Goal: Transaction & Acquisition: Book appointment/travel/reservation

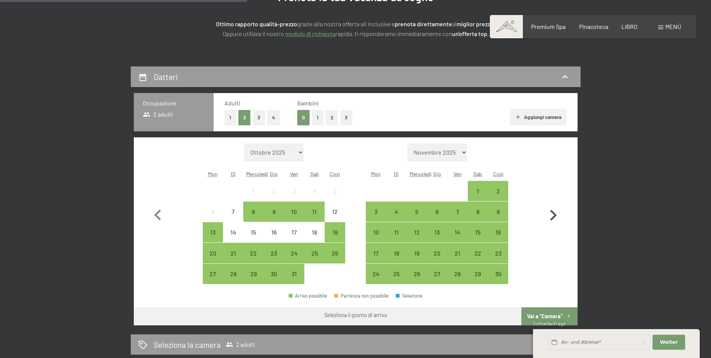
click at [554, 218] on icon "button" at bounding box center [553, 215] width 22 height 22
select select "[DATE]"
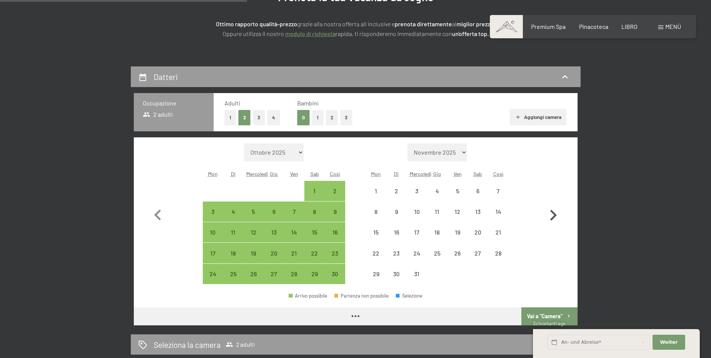
click at [552, 211] on icon "button" at bounding box center [553, 215] width 22 height 22
select select "[DATE]"
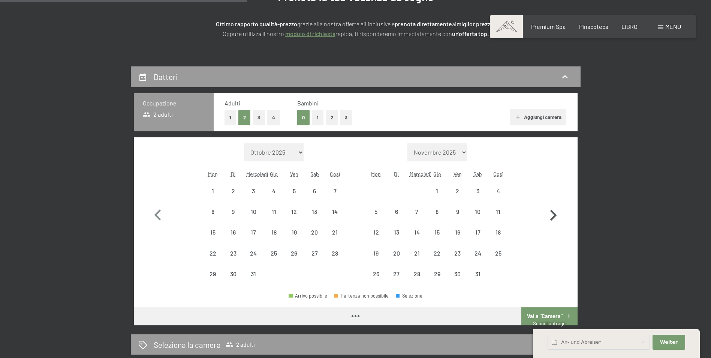
select select "[DATE]"
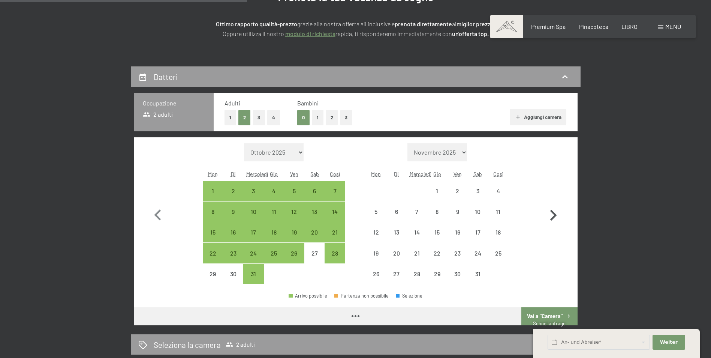
click at [552, 214] on icon "button" at bounding box center [553, 215] width 22 height 22
select select "[DATE]"
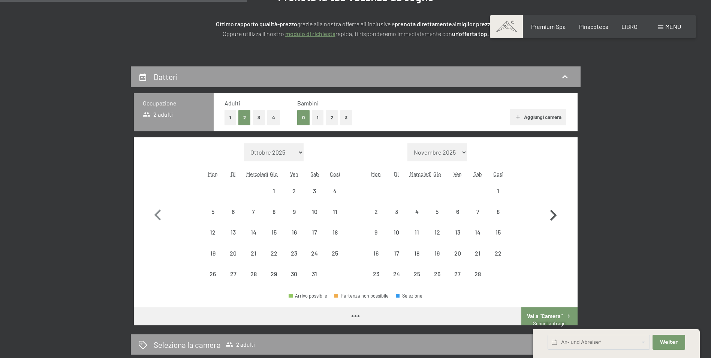
select select "[DATE]"
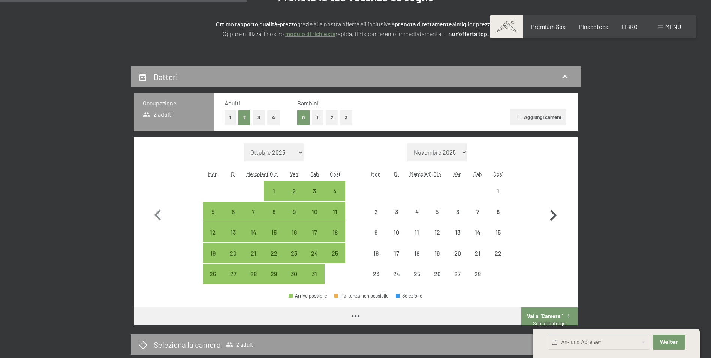
click at [553, 215] on icon "button" at bounding box center [553, 215] width 22 height 22
select select "[DATE]"
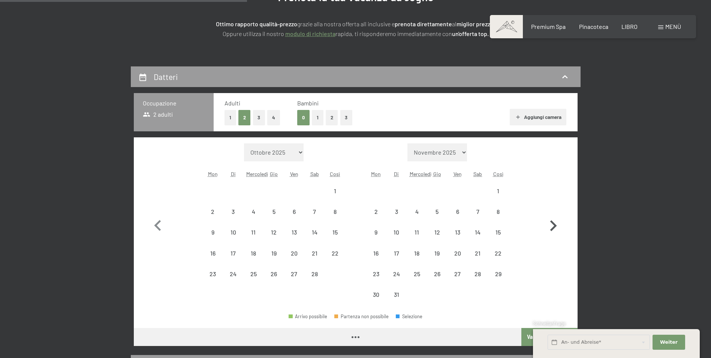
select select "[DATE]"
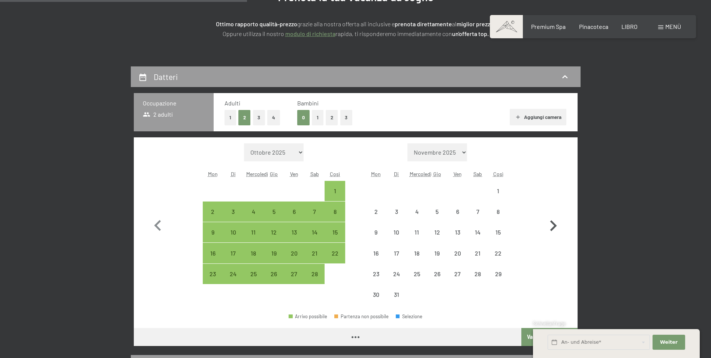
click at [551, 222] on icon "button" at bounding box center [553, 225] width 7 height 11
select select "[DATE]"
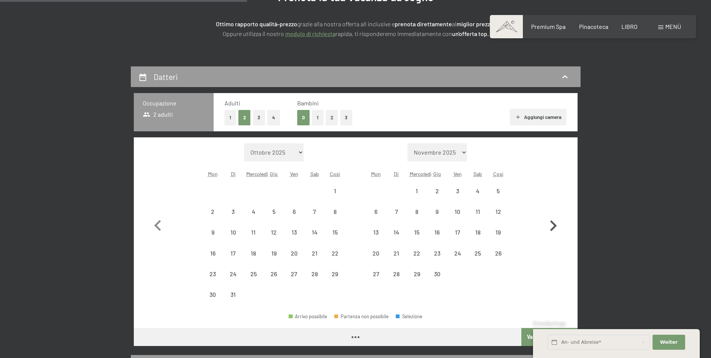
select select "[DATE]"
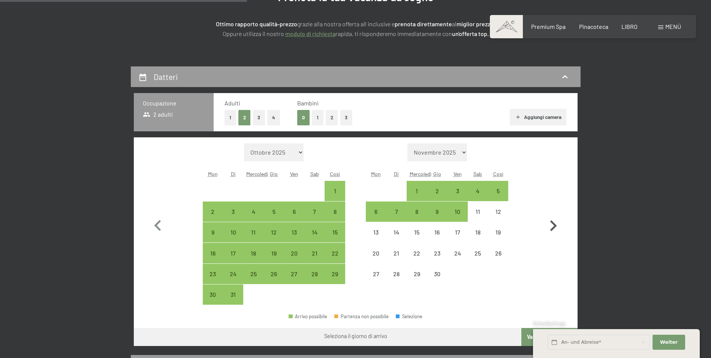
click at [552, 226] on icon "button" at bounding box center [553, 226] width 22 height 22
select select "[DATE]"
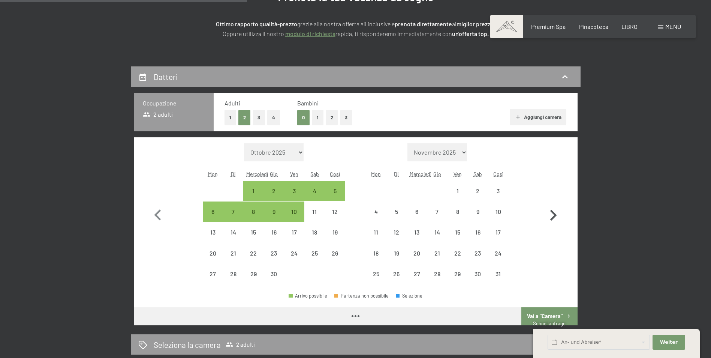
click at [553, 216] on icon "button" at bounding box center [553, 215] width 22 height 22
select select "[DATE]"
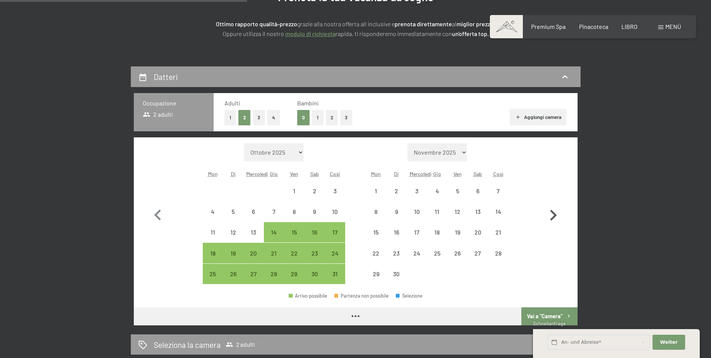
click at [549, 213] on icon "button" at bounding box center [553, 215] width 22 height 22
select select "[DATE]"
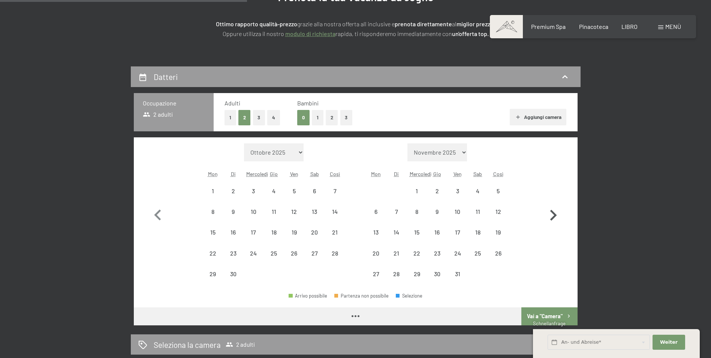
select select "[DATE]"
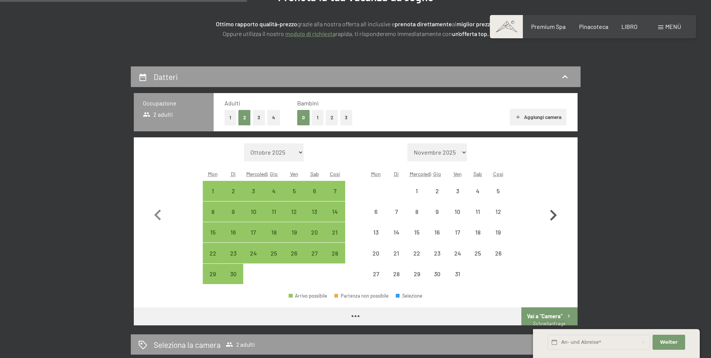
click at [552, 212] on icon "button" at bounding box center [553, 215] width 7 height 11
select select "[DATE]"
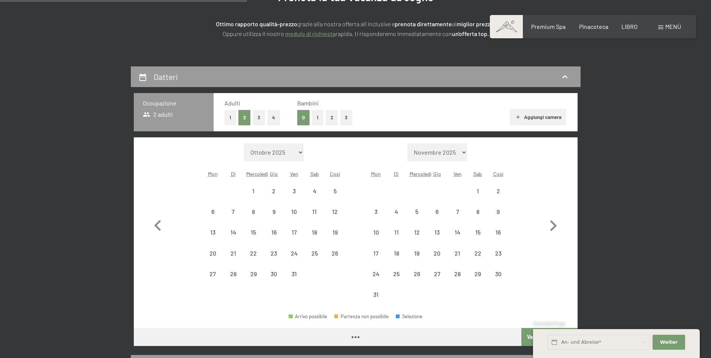
select select "[DATE]"
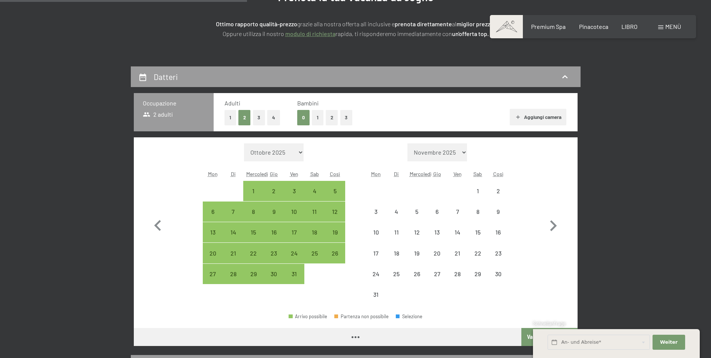
select select "[DATE]"
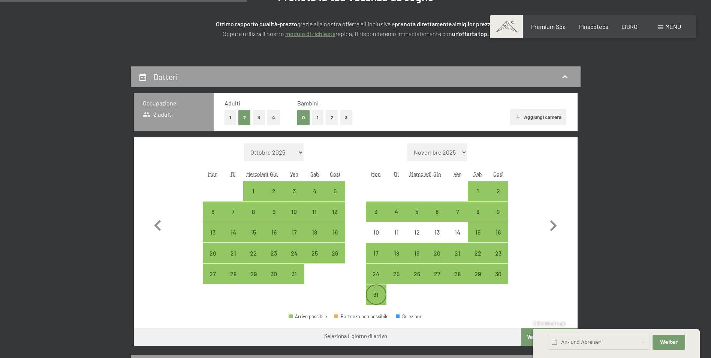
click at [373, 296] on div "31" at bounding box center [376, 300] width 19 height 19
select select "[DATE]"
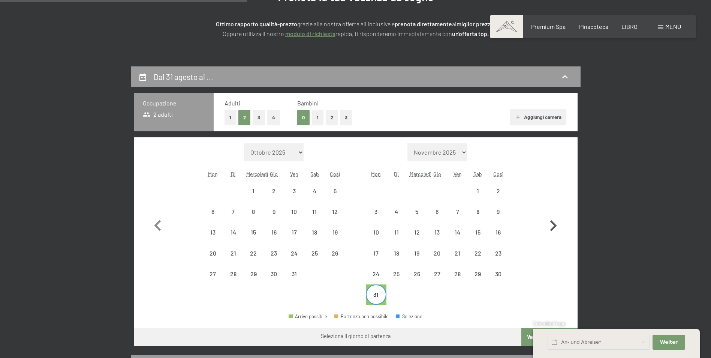
click at [550, 224] on icon "button" at bounding box center [553, 226] width 22 height 22
select select "[DATE]"
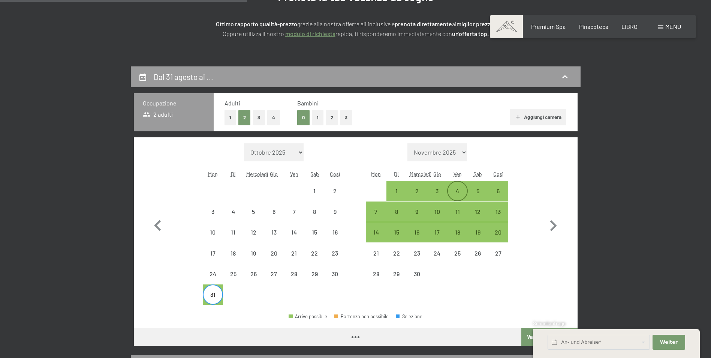
click at [461, 188] on div "4" at bounding box center [457, 197] width 19 height 19
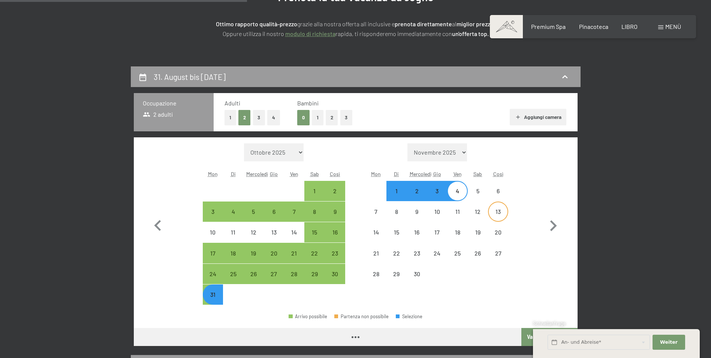
select select "[DATE]"
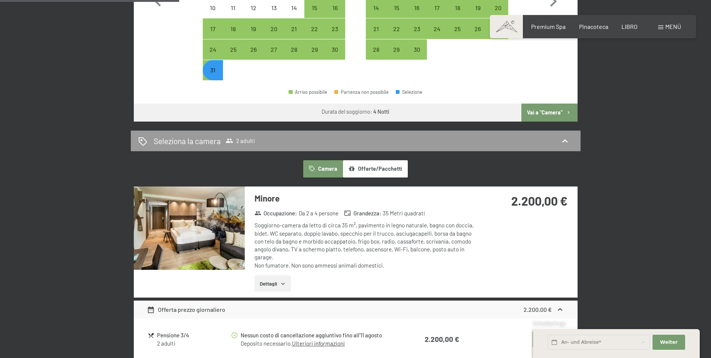
scroll to position [337, 0]
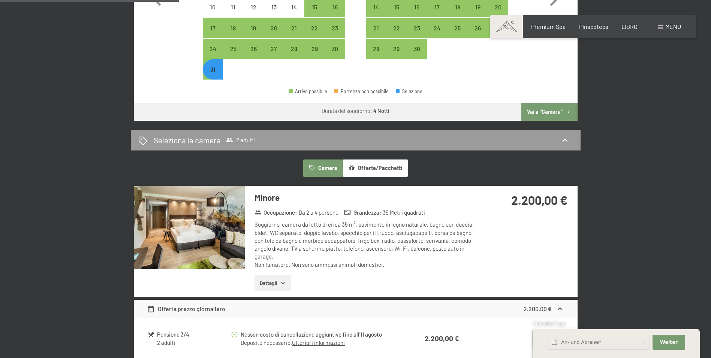
click at [552, 111] on font "Vai a "Camera"" at bounding box center [545, 111] width 36 height 6
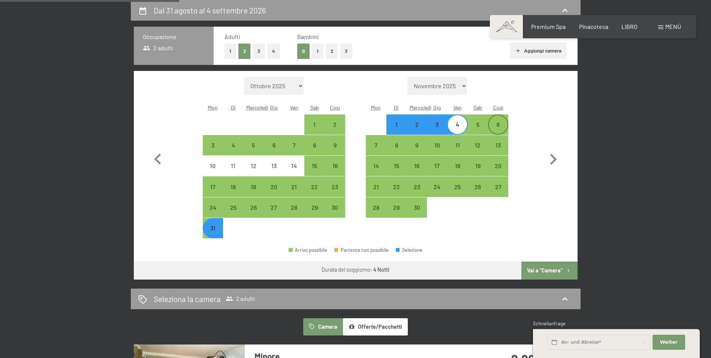
select select "[DATE]"
